Goal: Obtain resource: Download file/media

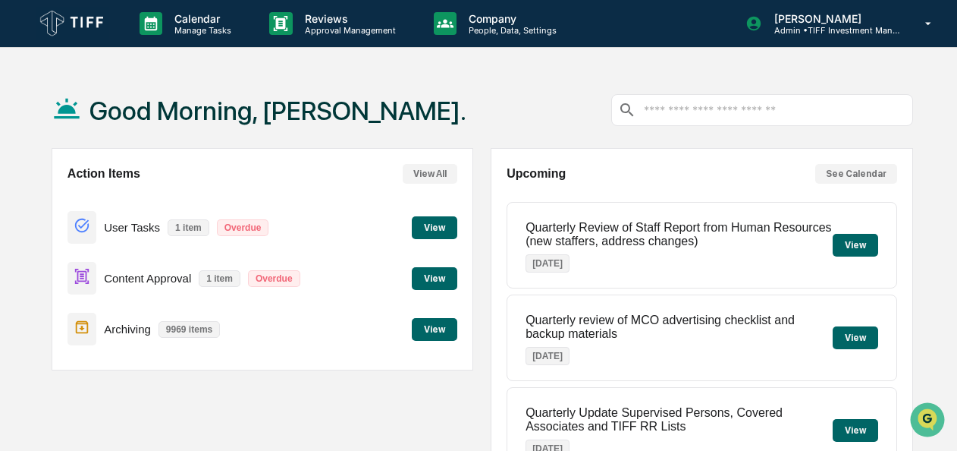
click at [443, 225] on button "View" at bounding box center [435, 227] width 46 height 23
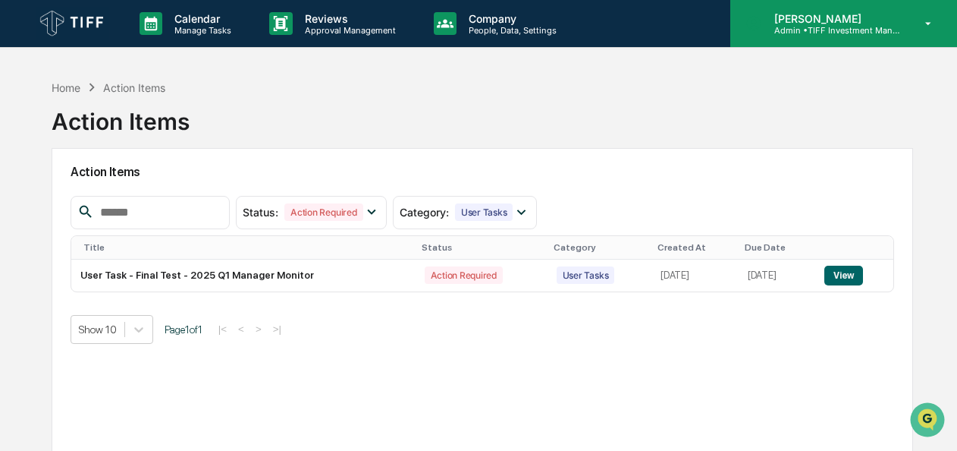
click at [812, 22] on p "[PERSON_NAME]" at bounding box center [832, 18] width 141 height 13
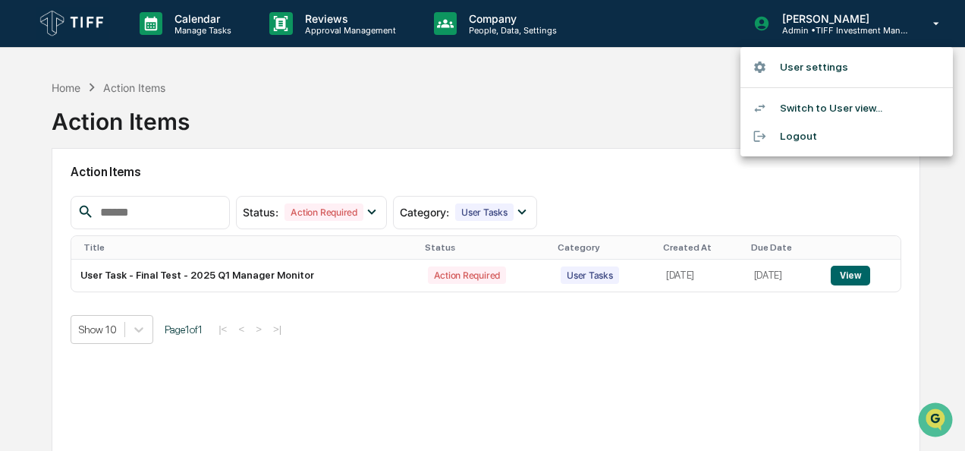
click at [589, 117] on div at bounding box center [482, 225] width 965 height 451
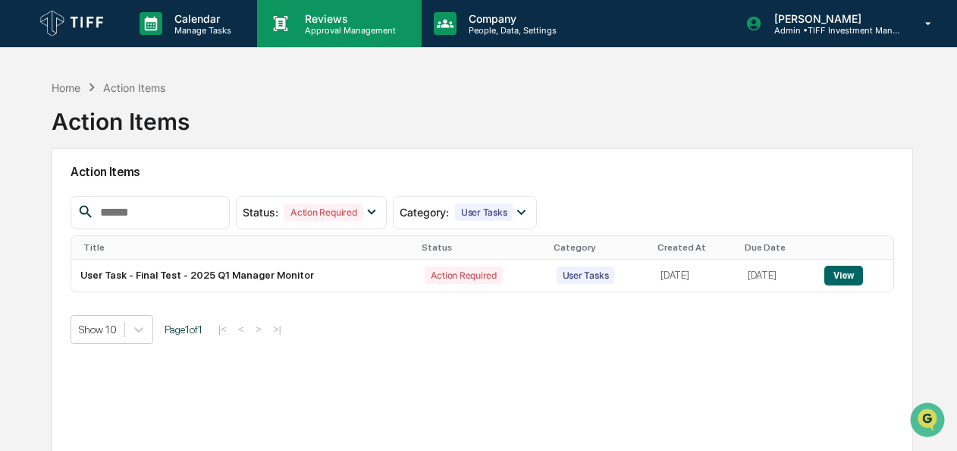
click at [346, 16] on p "Reviews" at bounding box center [348, 18] width 111 height 13
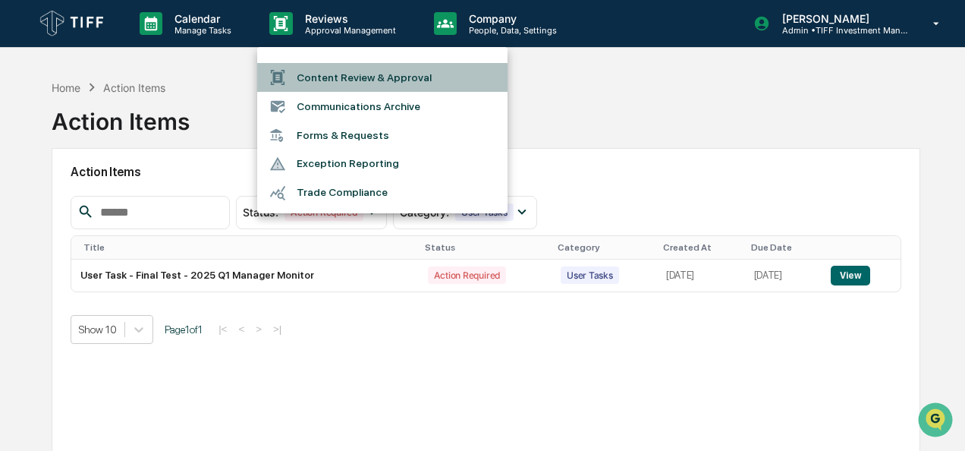
click at [363, 73] on li "Content Review & Approval" at bounding box center [382, 77] width 250 height 29
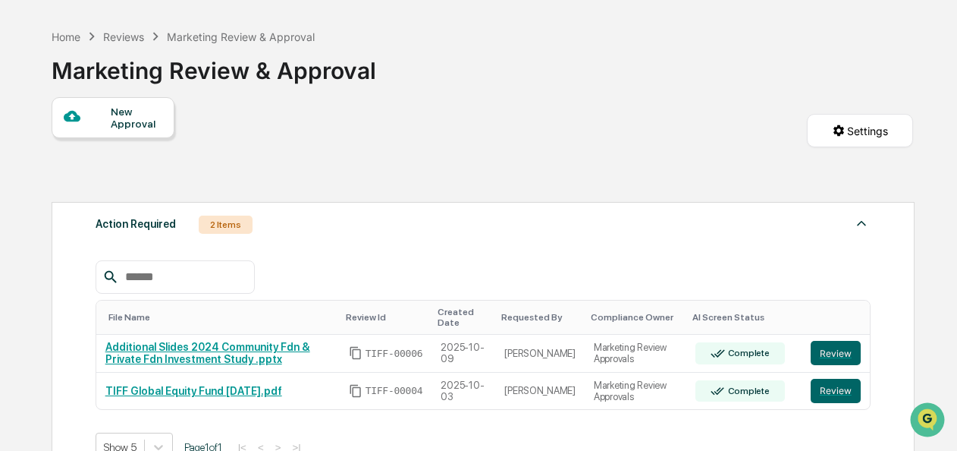
scroll to position [127, 0]
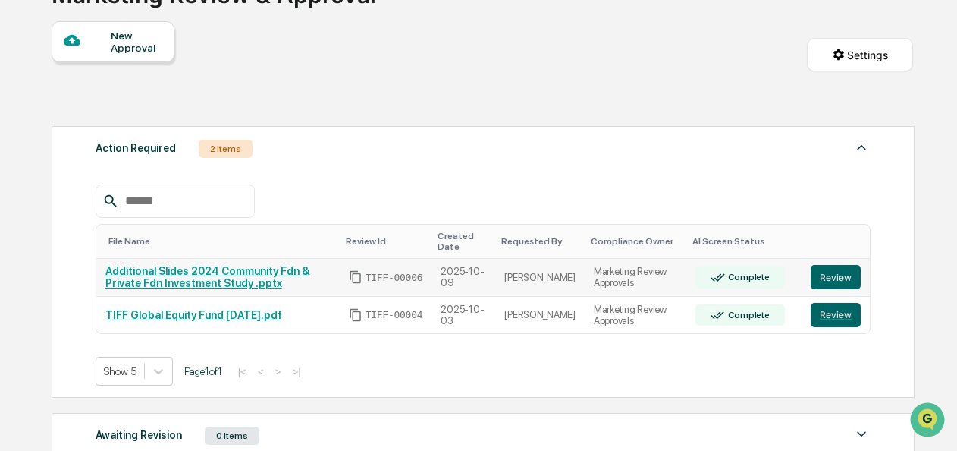
click at [182, 277] on link "Additional Slides 2024 Community Fdn & Private Fdn Investment Study .pptx" at bounding box center [207, 277] width 205 height 24
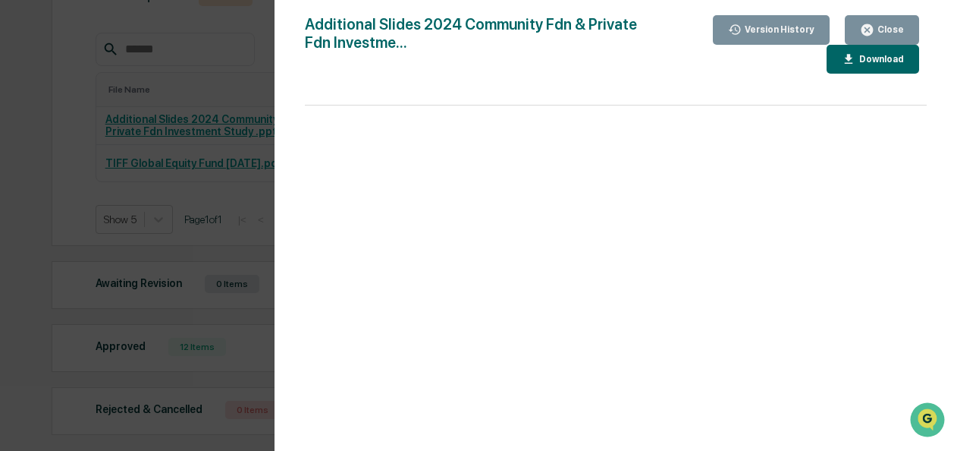
scroll to position [354, 0]
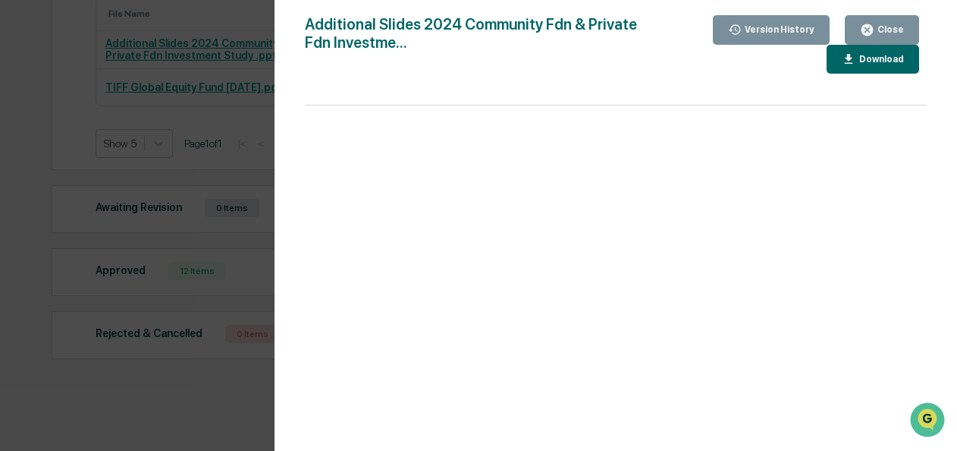
click at [874, 60] on div "Download" at bounding box center [880, 59] width 48 height 11
click at [288, 341] on div "Version History [DATE] 05:57 PM [PERSON_NAME] Additional Slides 2024 Community …" at bounding box center [616, 240] width 683 height 481
